Goal: Transaction & Acquisition: Download file/media

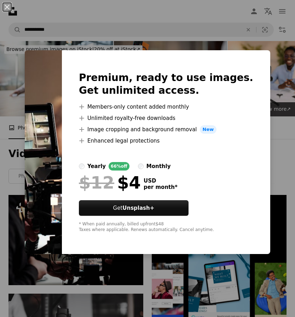
scroll to position [90, 0]
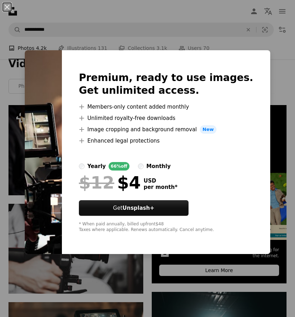
click at [189, 317] on div "An X shape Premium, ready to use images. Get unlimited access. A plus sign Memb…" at bounding box center [147, 158] width 295 height 317
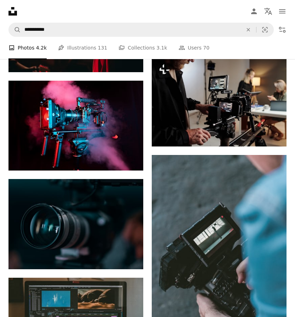
scroll to position [720, 0]
click at [125, 251] on link "Arrow pointing down" at bounding box center [129, 256] width 14 height 11
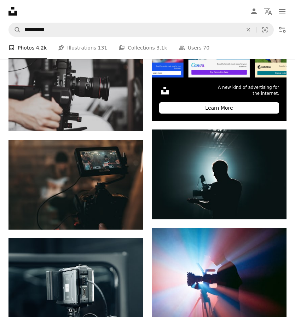
scroll to position [253, 0]
click at [131, 213] on icon "Arrow pointing down" at bounding box center [129, 217] width 6 height 9
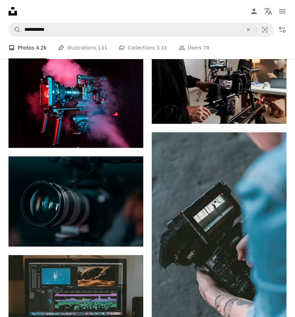
scroll to position [743, 0]
click at [260, 250] on img at bounding box center [219, 234] width 135 height 203
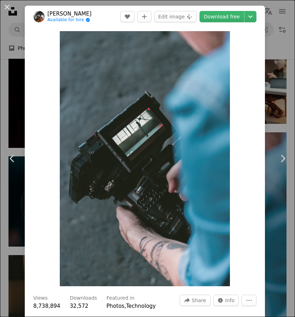
click at [280, 119] on div "An X shape Chevron left Chevron right [PERSON_NAME] Available for hire A checkm…" at bounding box center [147, 158] width 295 height 317
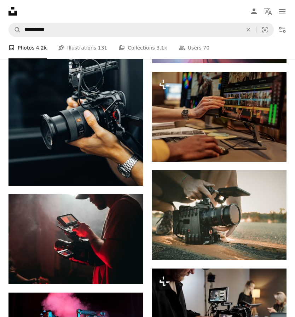
scroll to position [509, 0]
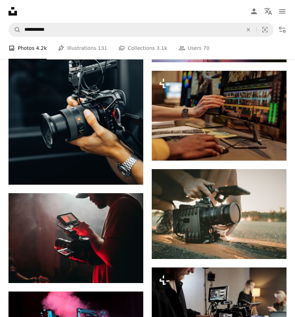
click at [129, 170] on icon "Download" at bounding box center [129, 171] width 5 height 5
